Goal: Find specific page/section: Find specific page/section

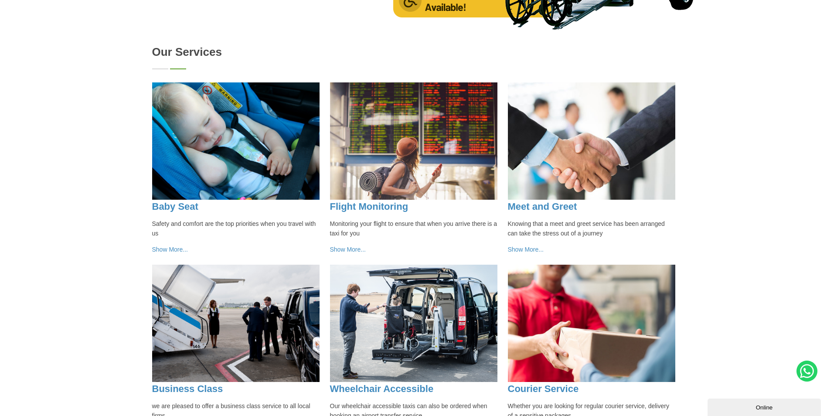
scroll to position [785, 0]
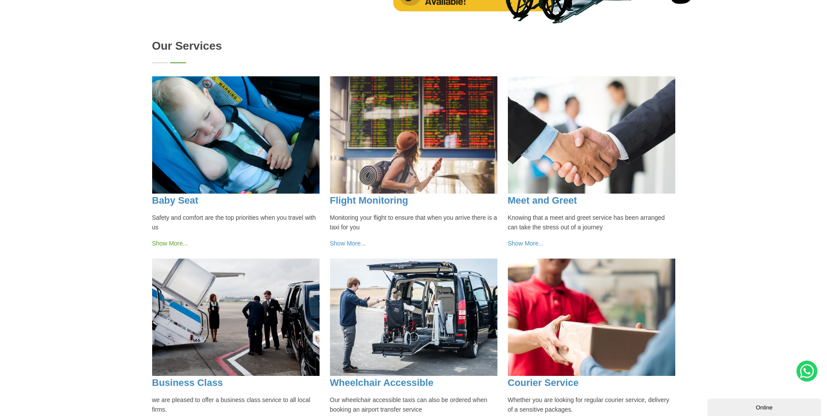
click at [167, 242] on link "Show More..." at bounding box center [170, 243] width 36 height 7
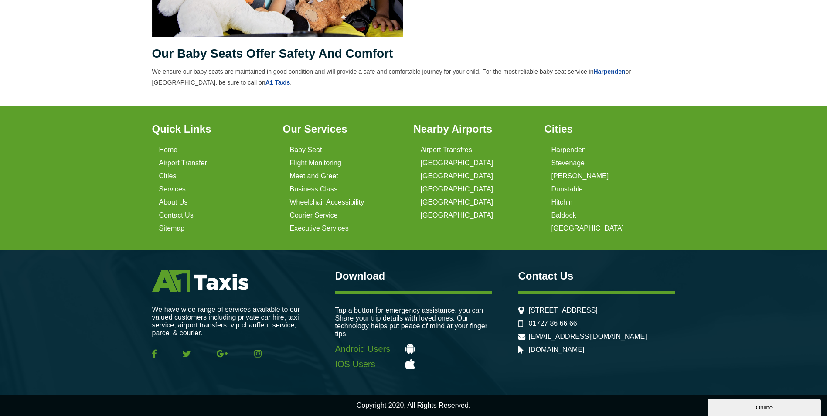
scroll to position [427, 0]
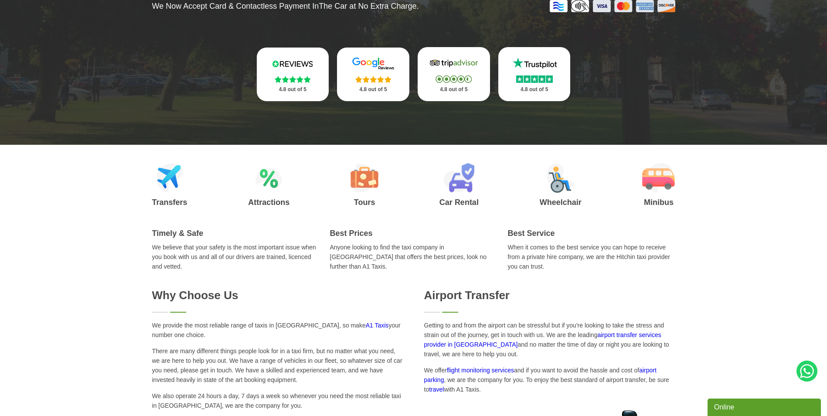
scroll to position [218, 0]
